Goal: Transaction & Acquisition: Purchase product/service

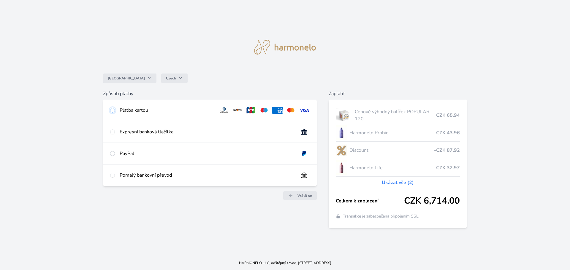
click at [113, 110] on input "radio" at bounding box center [112, 110] width 5 height 5
radio input "true"
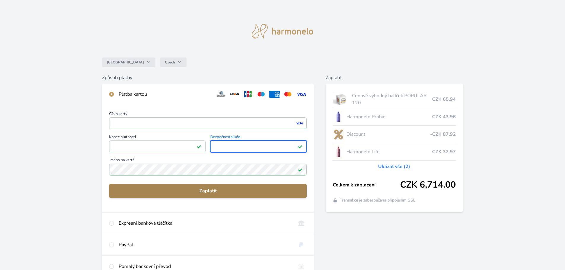
click at [213, 188] on span "Zaplatit" at bounding box center [208, 191] width 188 height 7
